Goal: Transaction & Acquisition: Purchase product/service

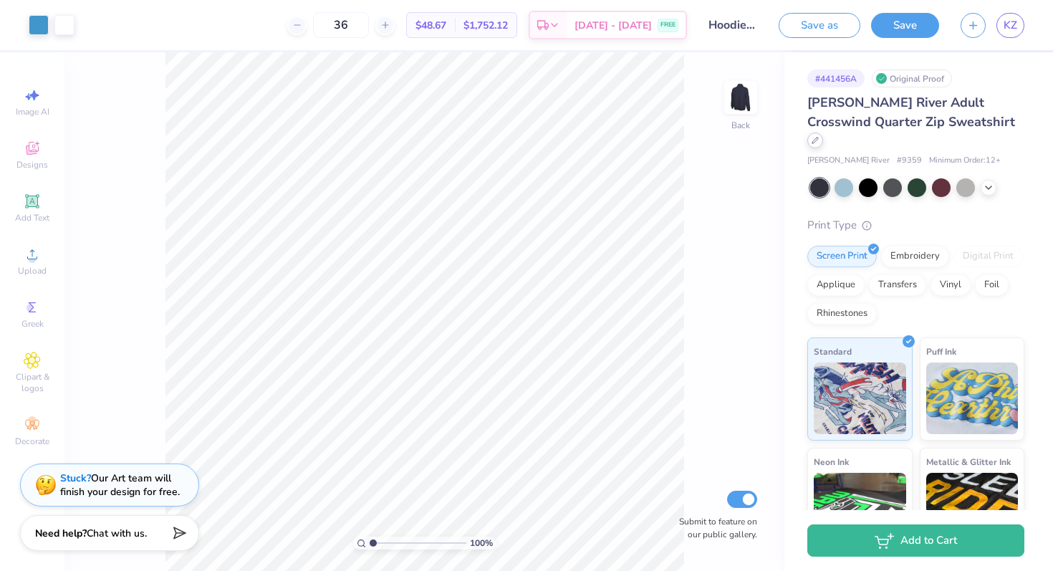
click at [819, 137] on icon at bounding box center [815, 140] width 7 height 7
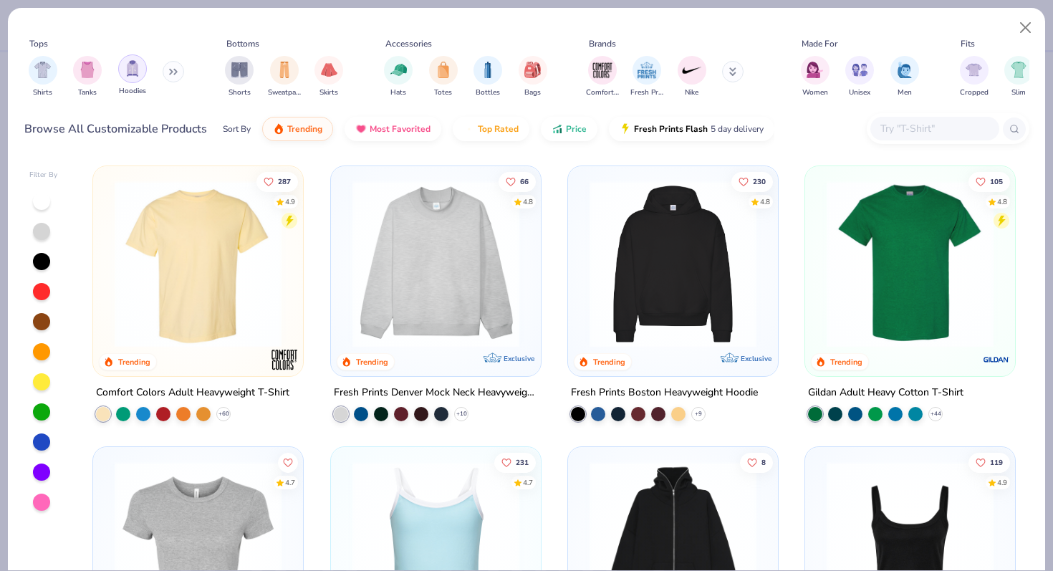
click at [130, 67] on img "filter for Hoodies" at bounding box center [133, 68] width 16 height 16
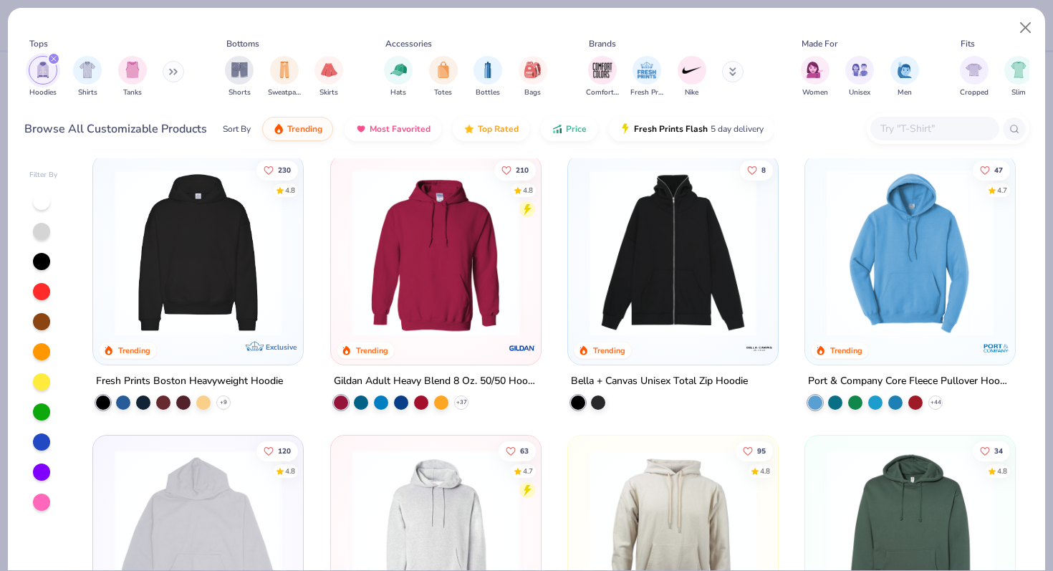
scroll to position [4, 0]
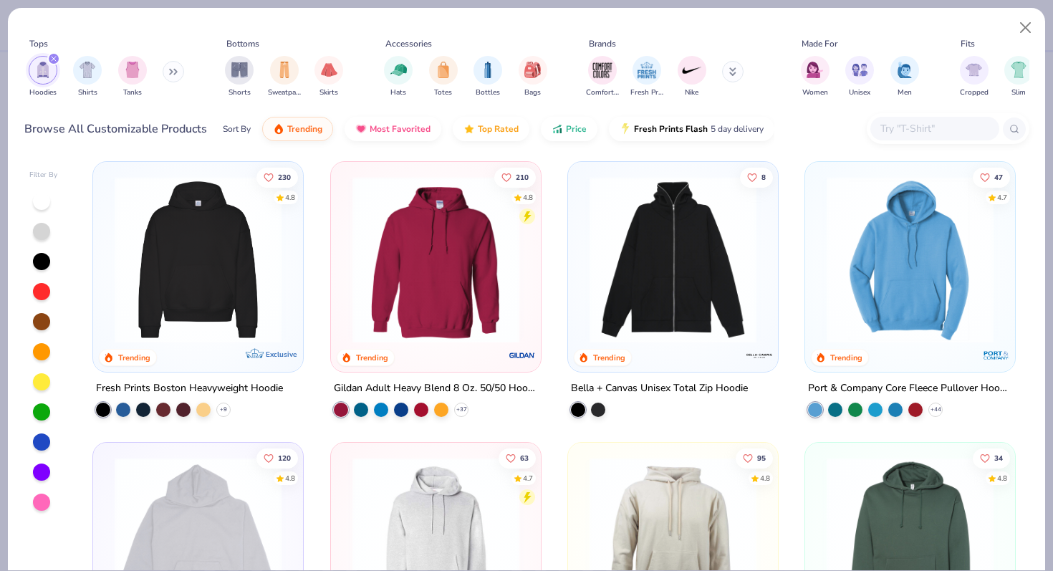
click at [223, 272] on img at bounding box center [197, 259] width 181 height 167
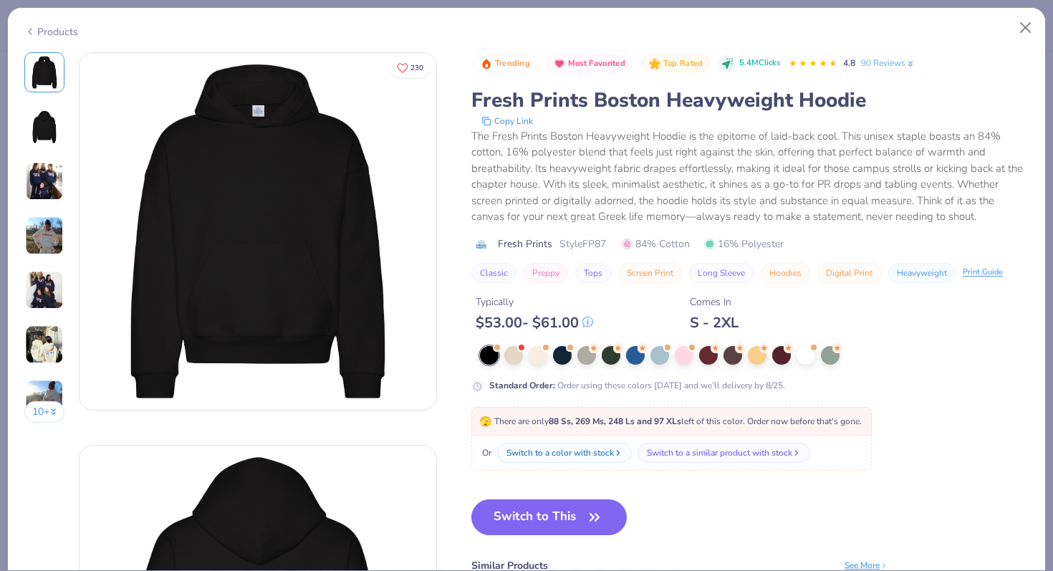
click at [39, 27] on div "Products" at bounding box center [51, 31] width 54 height 15
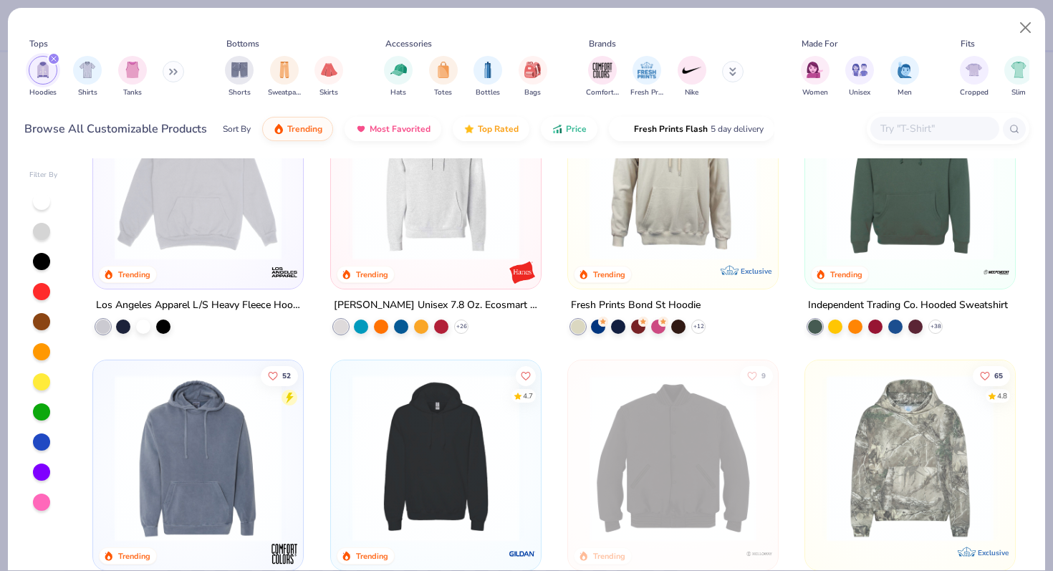
scroll to position [327, 0]
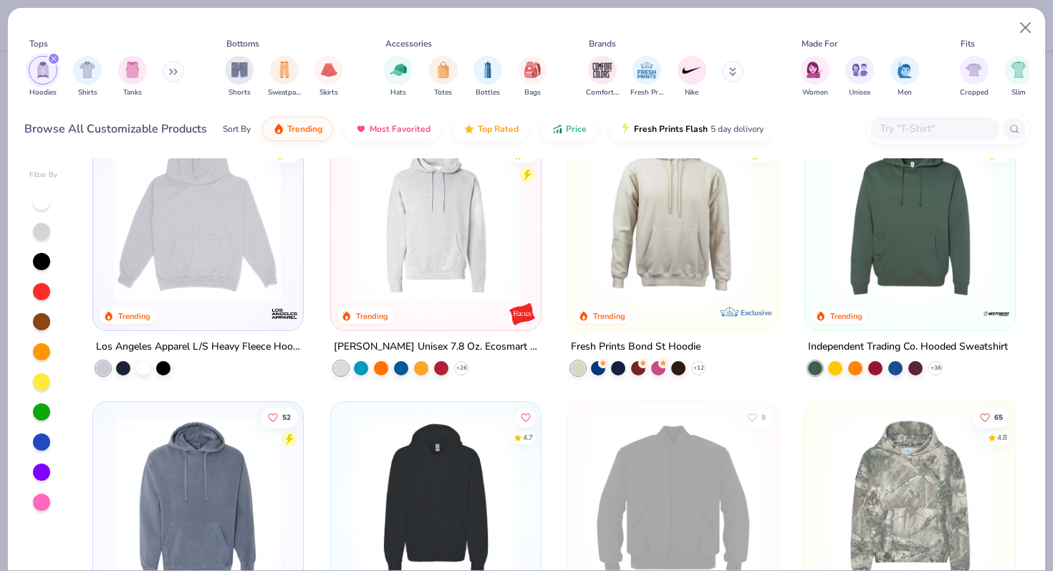
click at [197, 236] on img at bounding box center [197, 218] width 181 height 167
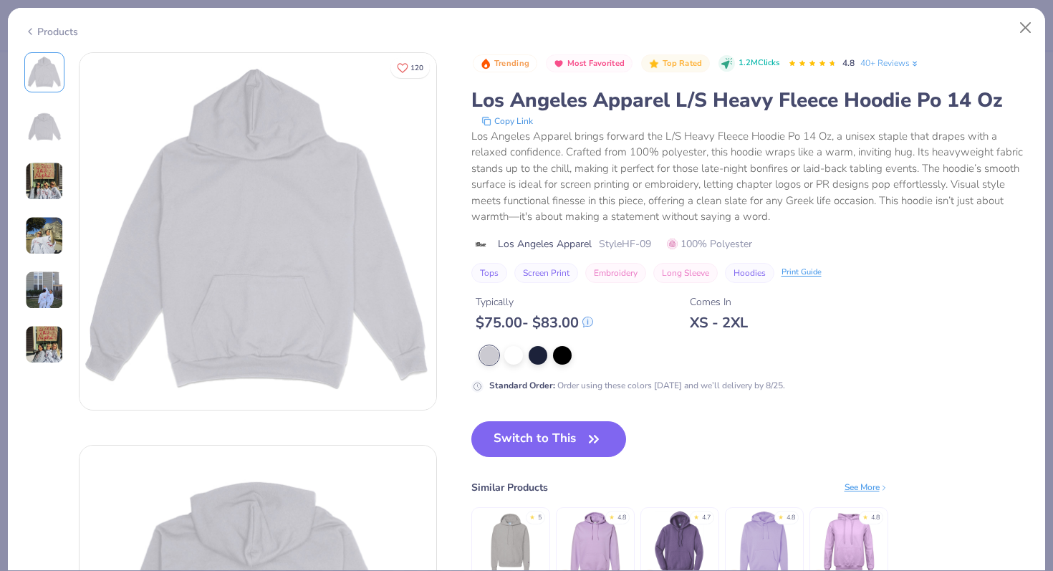
click at [54, 34] on div "Products" at bounding box center [51, 31] width 54 height 15
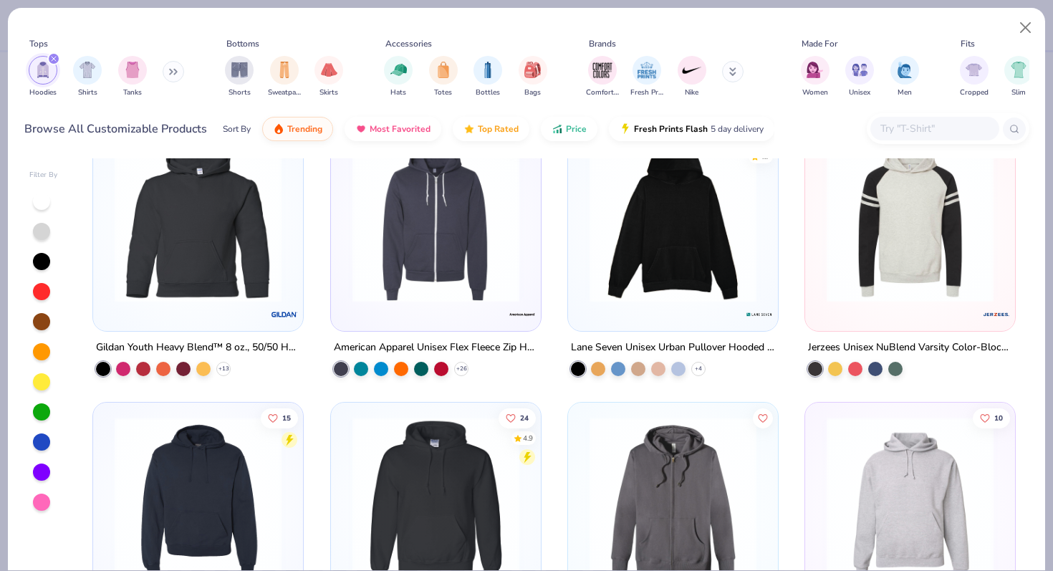
scroll to position [1493, 0]
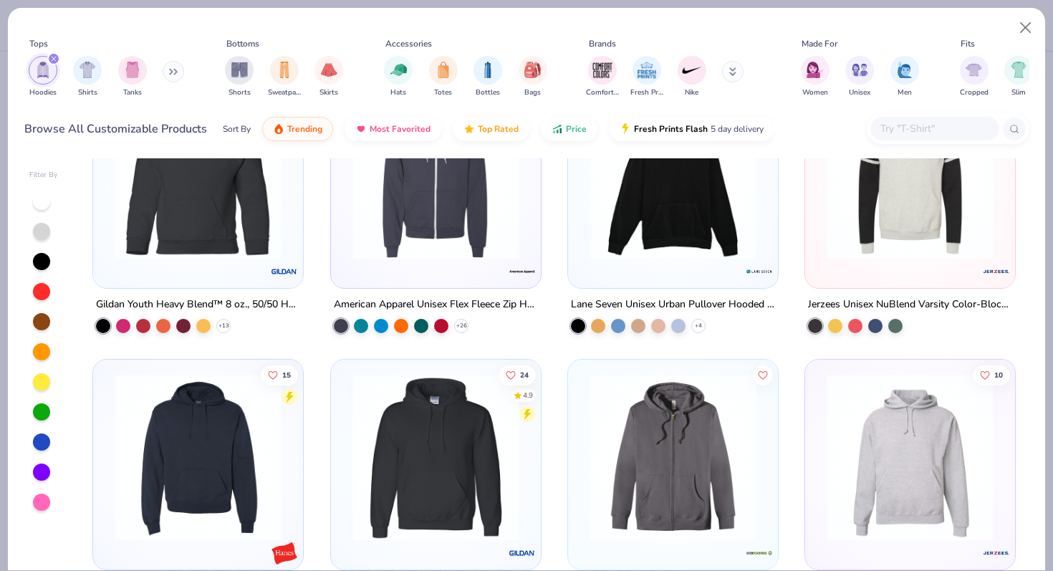
click at [675, 281] on div "4.7" at bounding box center [673, 183] width 210 height 210
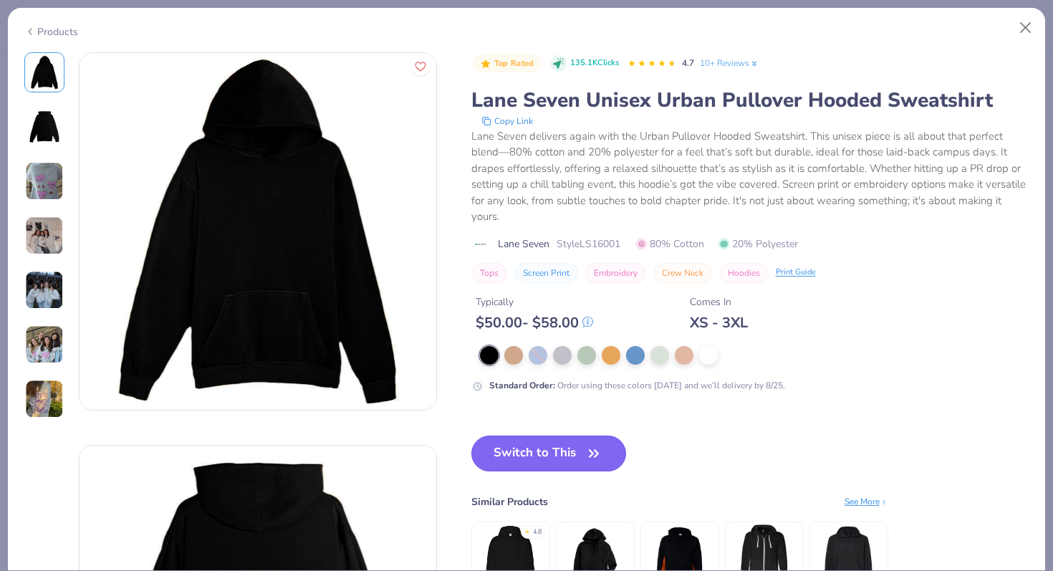
click at [515, 441] on button "Switch to This" at bounding box center [548, 454] width 155 height 36
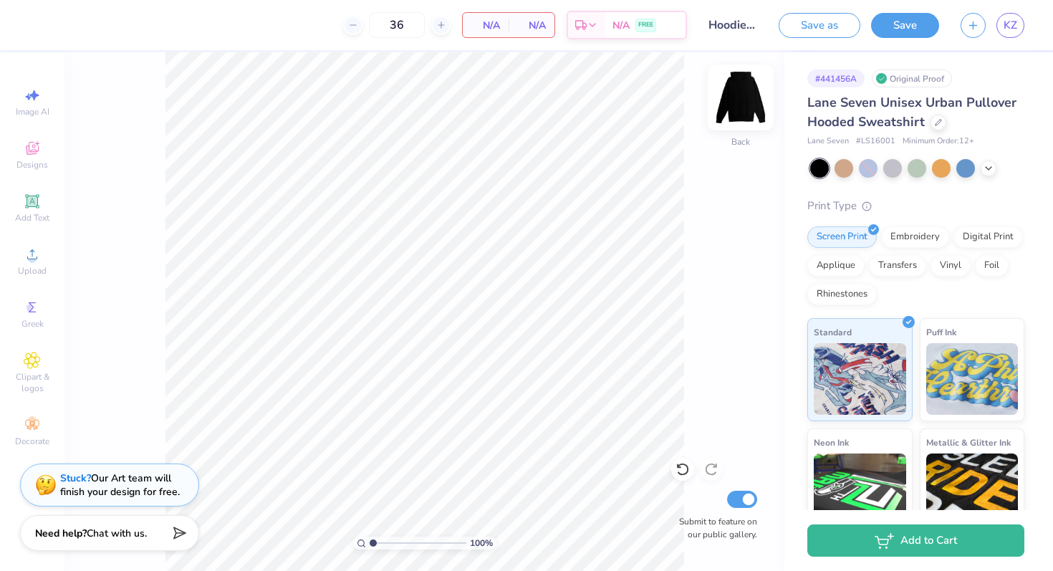
click at [739, 102] on img at bounding box center [740, 97] width 57 height 57
click at [739, 102] on img at bounding box center [740, 97] width 29 height 29
click at [739, 101] on img at bounding box center [740, 97] width 57 height 57
click at [739, 101] on img at bounding box center [740, 97] width 29 height 29
click at [358, 26] on div at bounding box center [352, 25] width 19 height 19
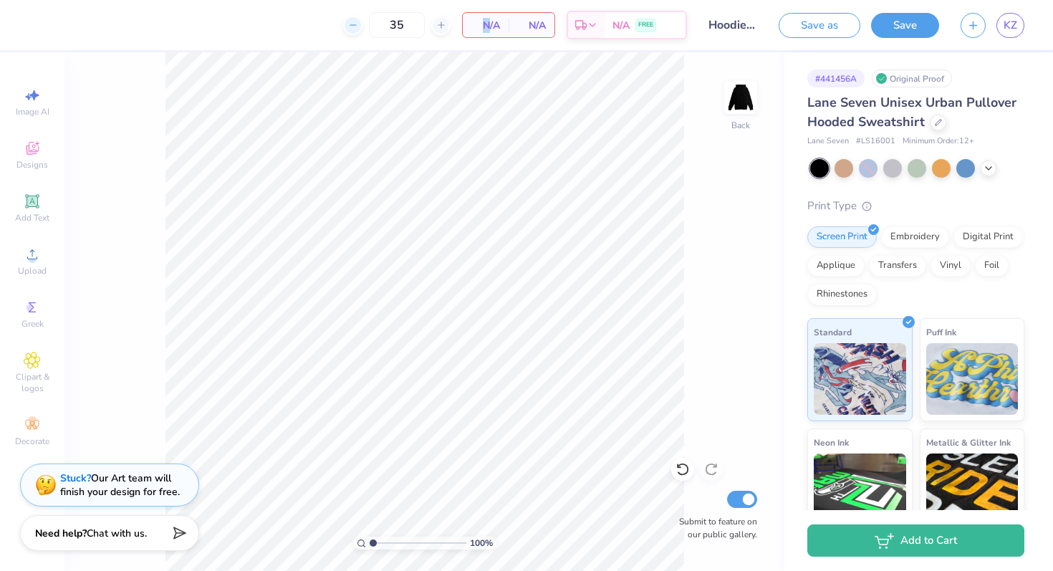
click at [358, 26] on div at bounding box center [352, 25] width 19 height 19
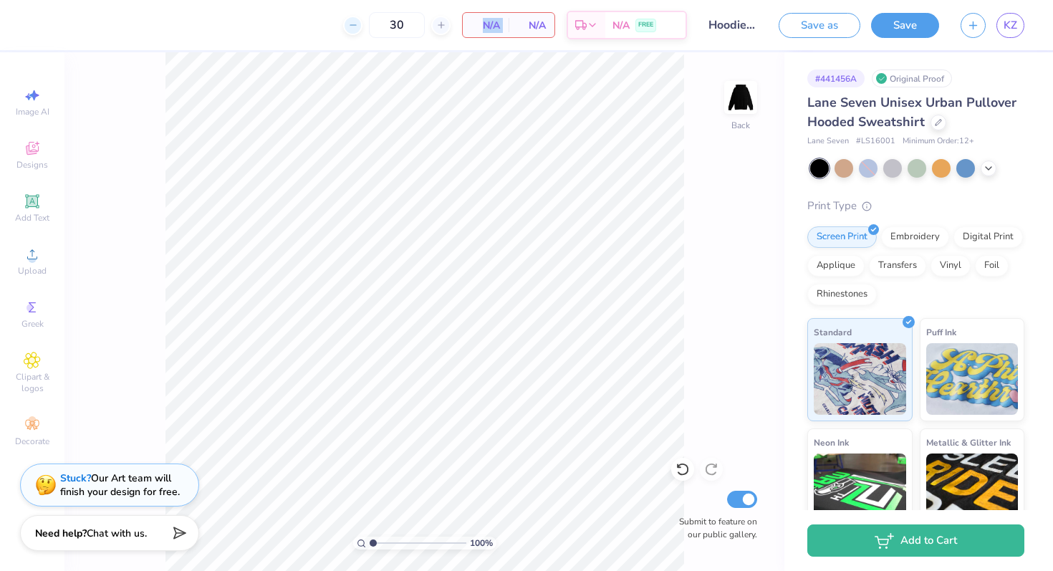
click at [358, 26] on div at bounding box center [352, 25] width 19 height 19
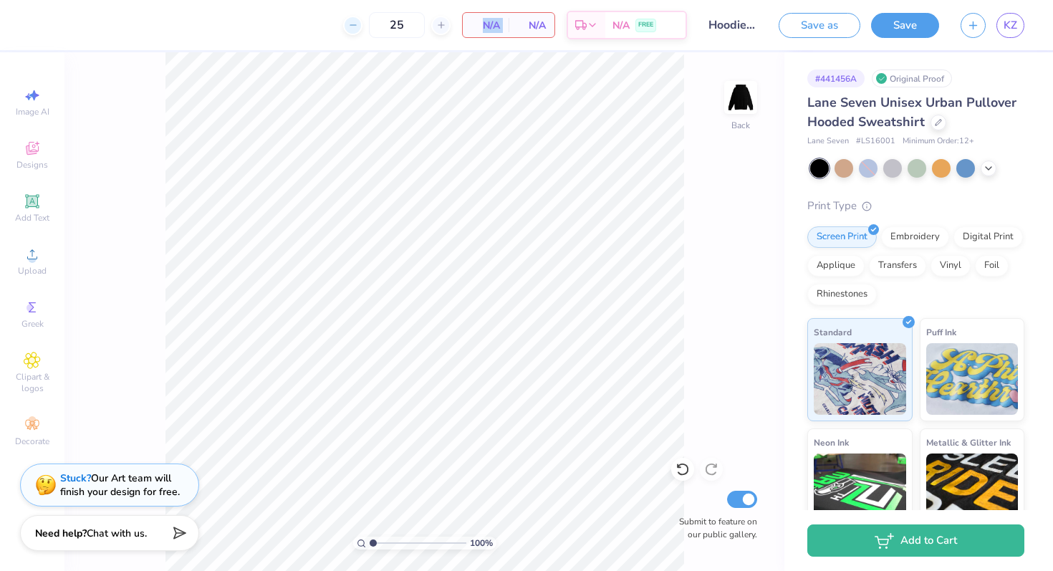
click at [358, 26] on div at bounding box center [352, 25] width 19 height 19
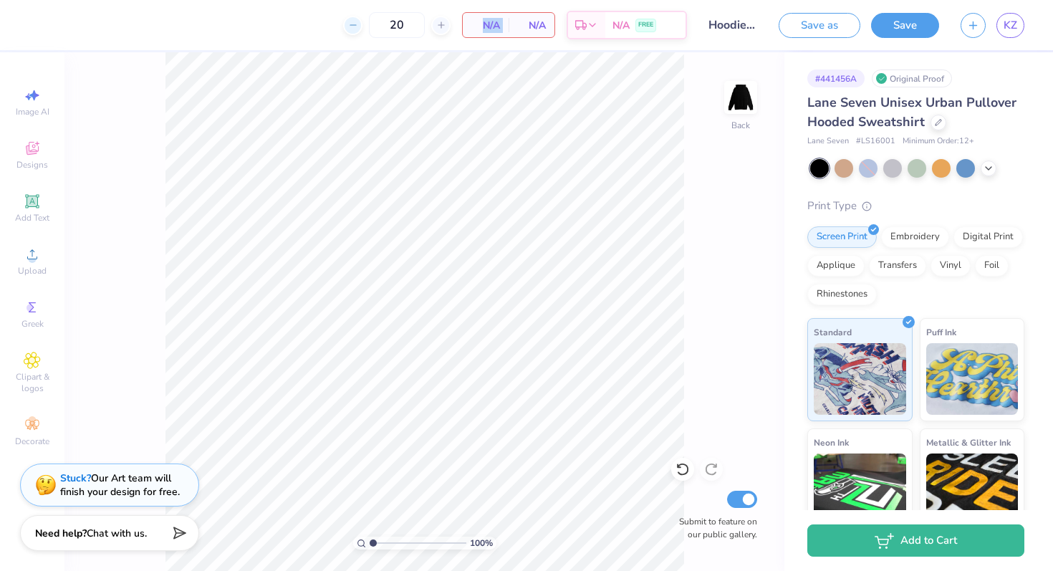
click at [358, 26] on div at bounding box center [352, 25] width 19 height 19
type input "17"
click at [742, 107] on img at bounding box center [740, 97] width 57 height 57
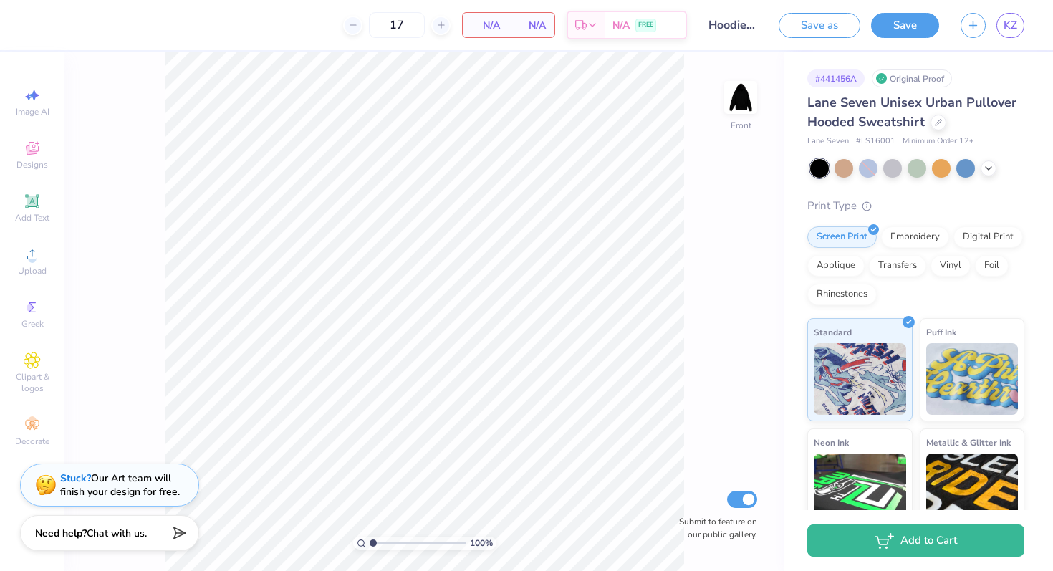
click at [742, 107] on img at bounding box center [740, 97] width 29 height 29
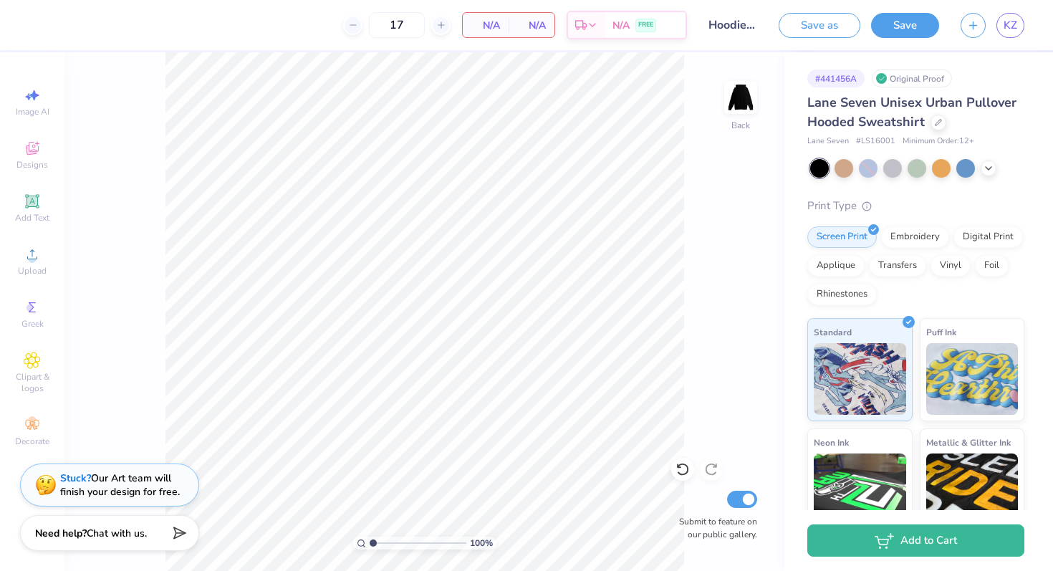
click at [742, 107] on img at bounding box center [740, 97] width 29 height 29
click at [742, 107] on img at bounding box center [740, 97] width 57 height 57
click at [742, 107] on img at bounding box center [740, 97] width 29 height 29
click at [840, 173] on div at bounding box center [844, 167] width 19 height 19
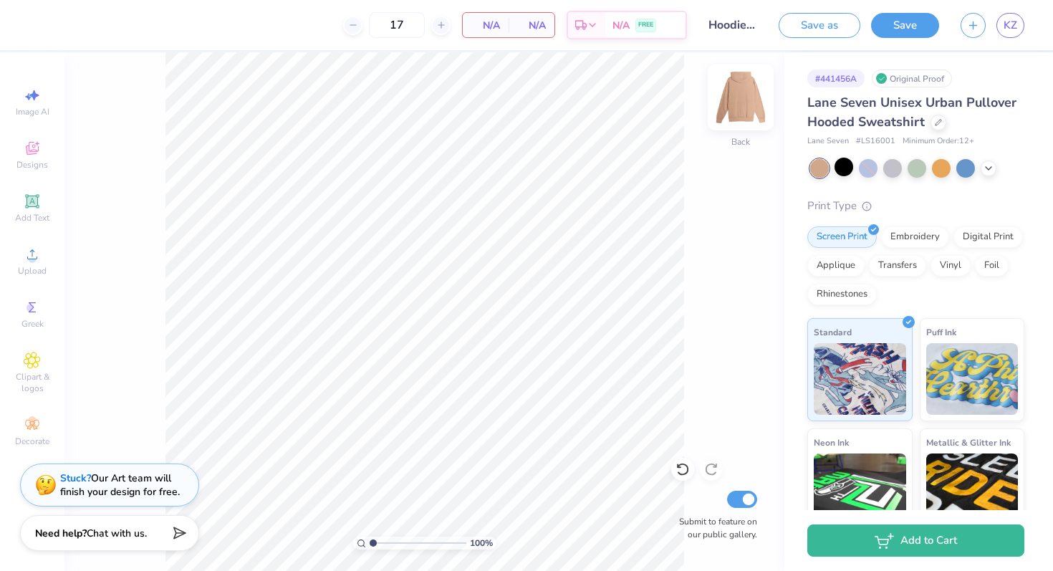
click at [739, 102] on img at bounding box center [740, 97] width 57 height 57
click at [876, 165] on div at bounding box center [868, 168] width 19 height 19
click at [896, 171] on div at bounding box center [892, 167] width 19 height 19
click at [741, 108] on img at bounding box center [740, 97] width 57 height 57
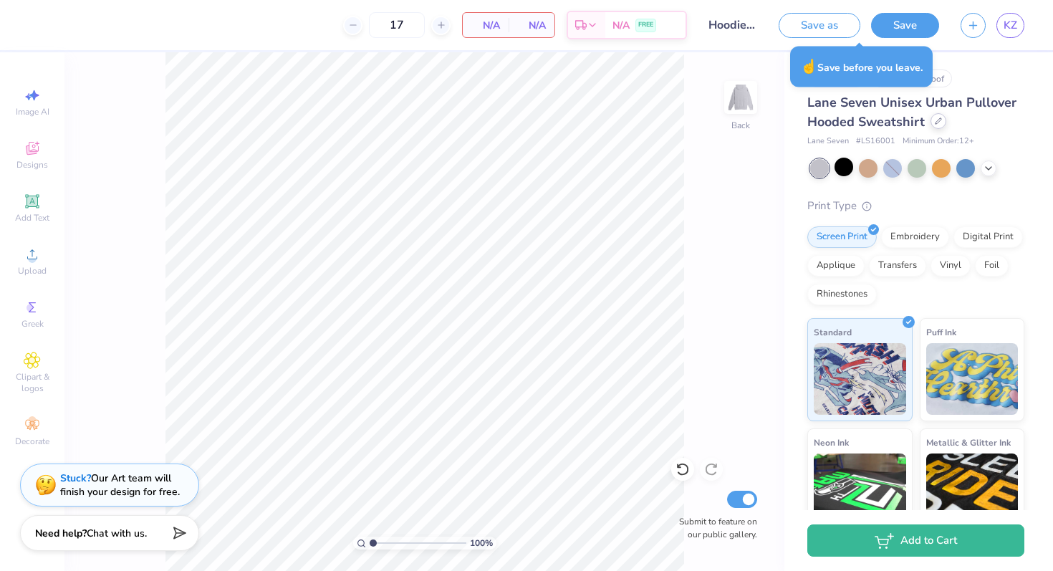
click at [935, 122] on icon at bounding box center [938, 120] width 7 height 7
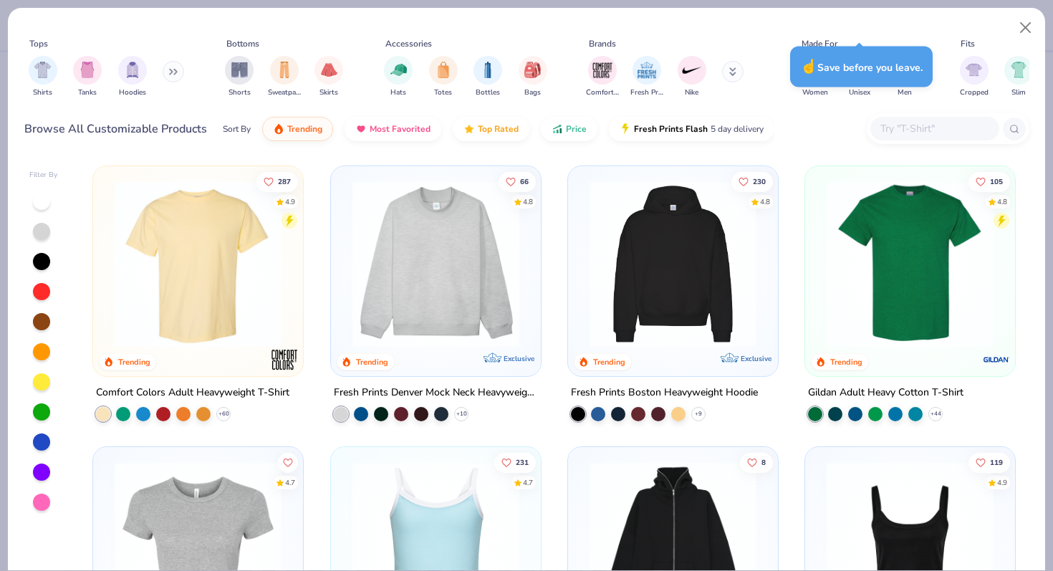
scroll to position [128, 0]
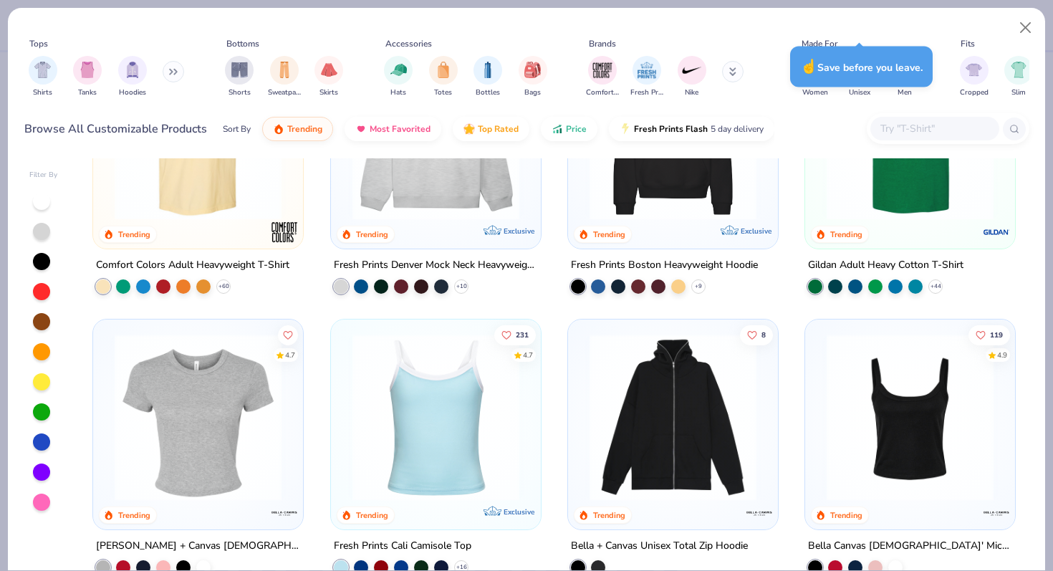
click at [651, 205] on img at bounding box center [672, 136] width 181 height 167
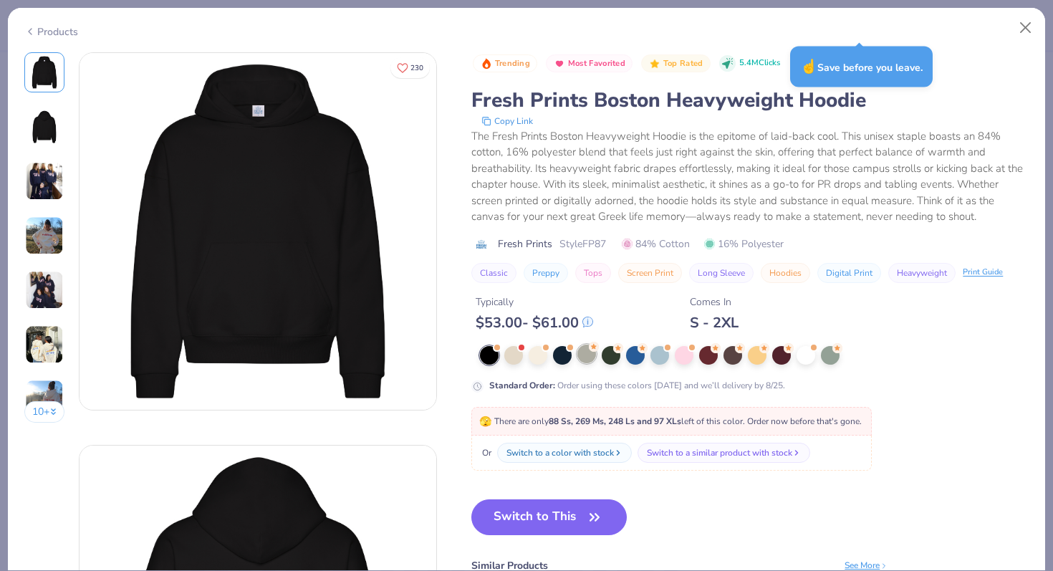
click at [582, 350] on div at bounding box center [586, 354] width 19 height 19
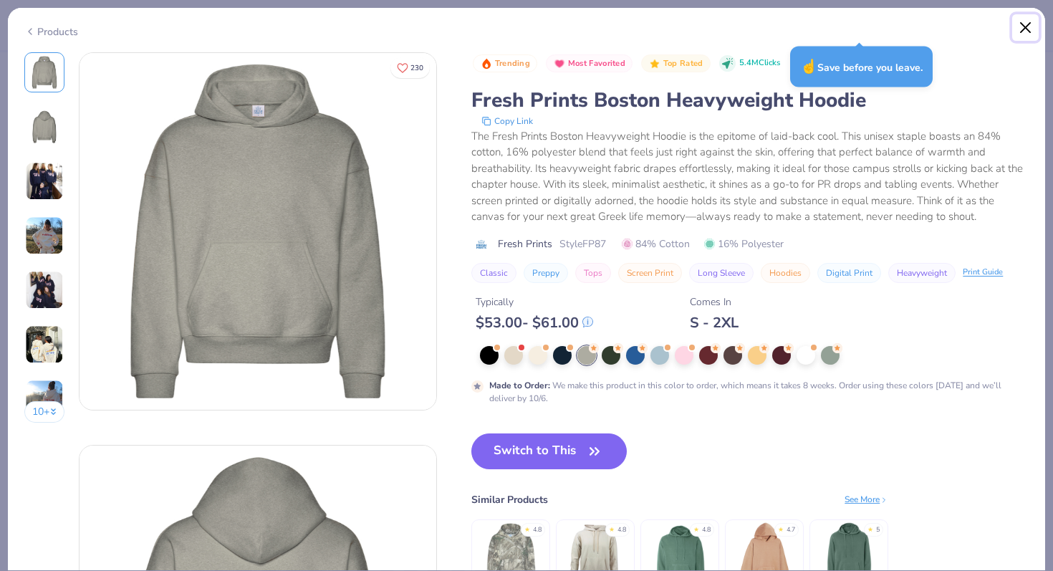
click at [1027, 28] on button "Close" at bounding box center [1025, 27] width 27 height 27
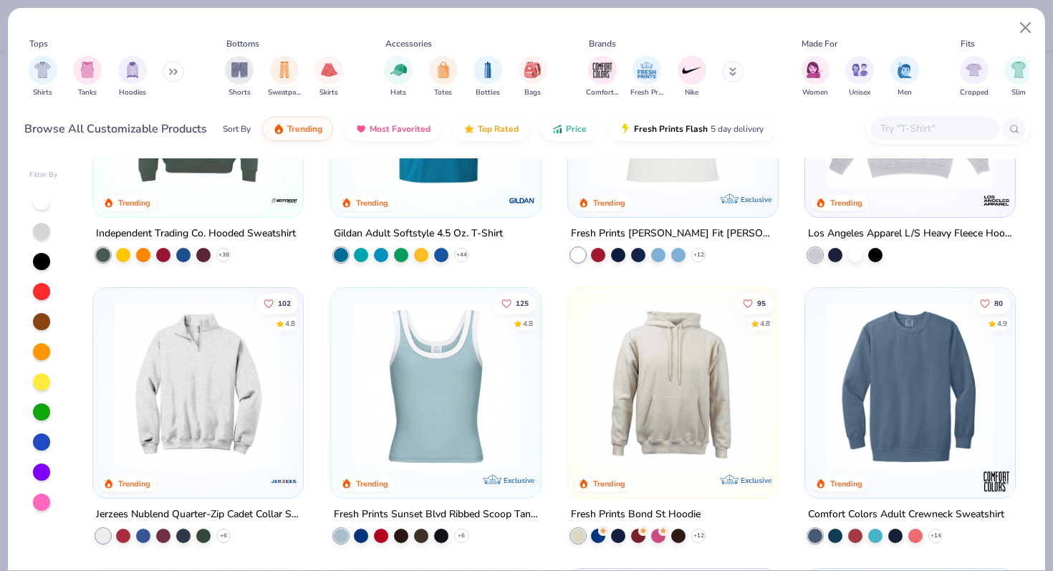
scroll to position [2388, 0]
